Goal: Find specific page/section: Find specific page/section

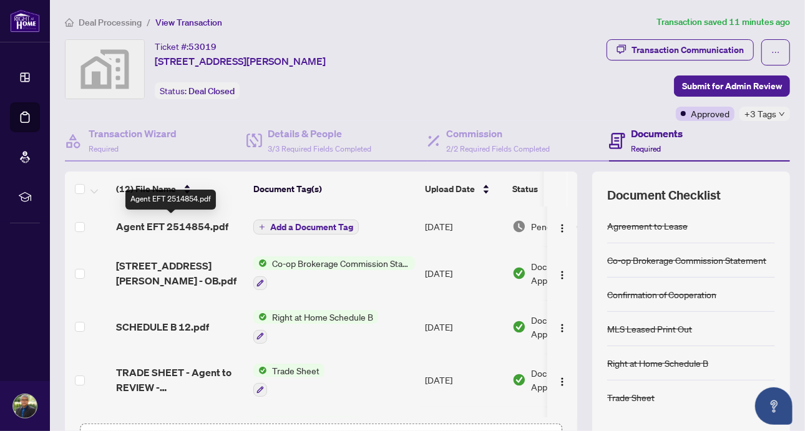
click at [188, 223] on span "Agent EFT 2514854.pdf" at bounding box center [172, 226] width 112 height 15
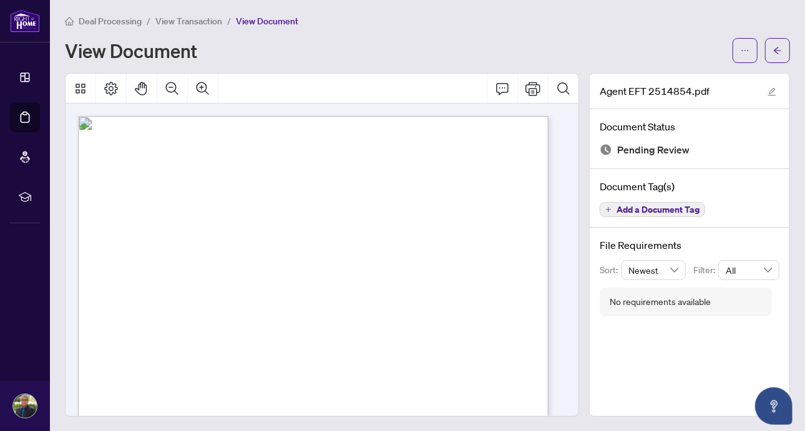
click at [773, 47] on icon "arrow-left" at bounding box center [777, 50] width 9 height 9
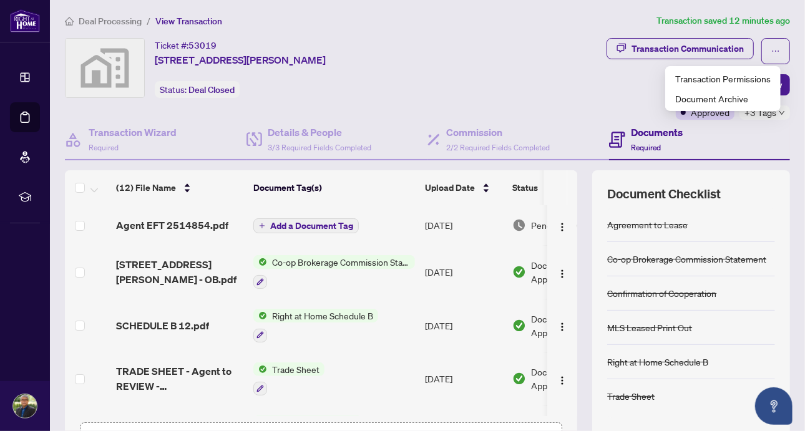
click at [577, 175] on div "(12) File Name Document Tag(s) Upload Date Status (12) File Name Document Tag(s…" at bounding box center [427, 323] width 725 height 306
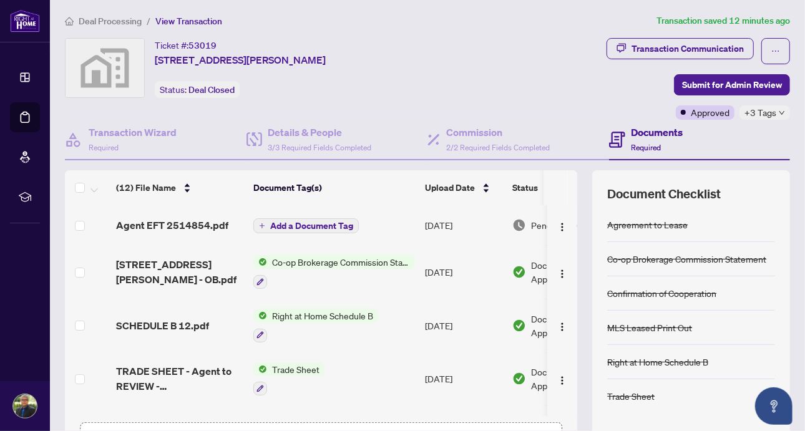
click at [573, 175] on div "(12) File Name Document Tag(s) Upload Date Status (12) File Name Document Tag(s…" at bounding box center [427, 323] width 725 height 306
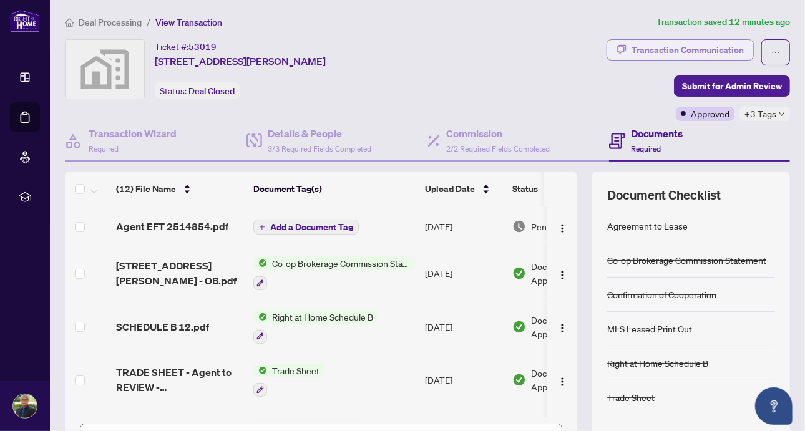
click at [637, 47] on div "Transaction Communication" at bounding box center [687, 50] width 112 height 20
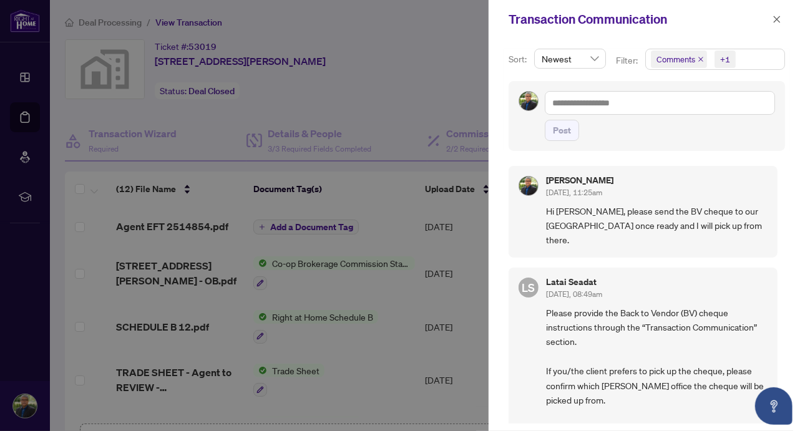
click at [784, 24] on button "button" at bounding box center [777, 19] width 16 height 15
click at [769, 24] on div "Transaction Communication" at bounding box center [638, 19] width 260 height 19
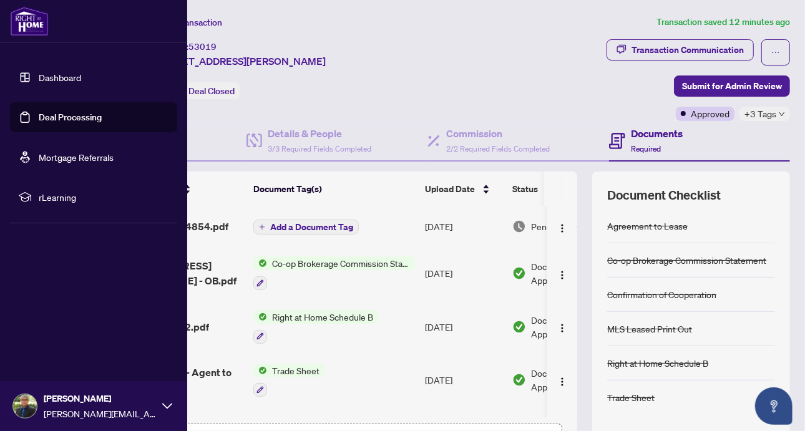
click at [53, 114] on link "Deal Processing" at bounding box center [70, 117] width 63 height 11
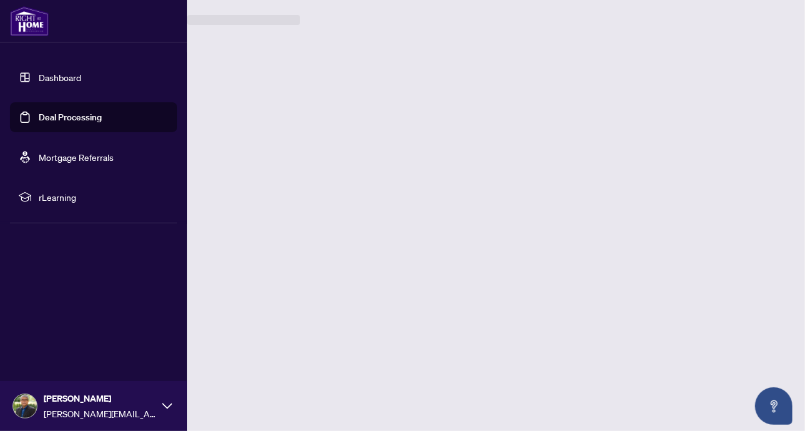
click at [53, 114] on link "Deal Processing" at bounding box center [70, 117] width 63 height 11
